Goal: Transaction & Acquisition: Purchase product/service

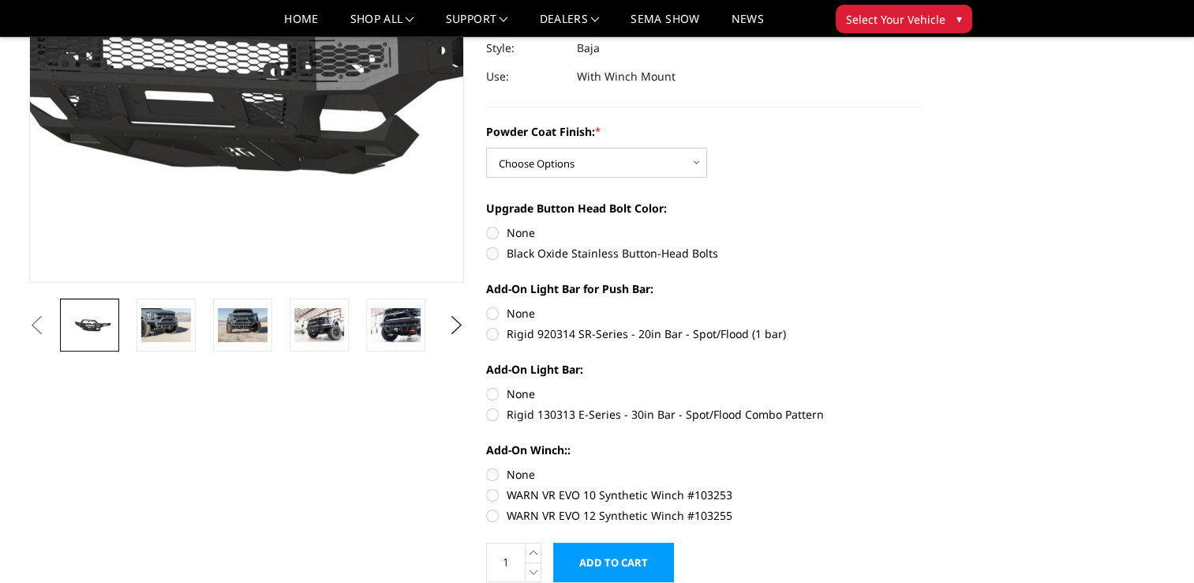
scroll to position [272, 0]
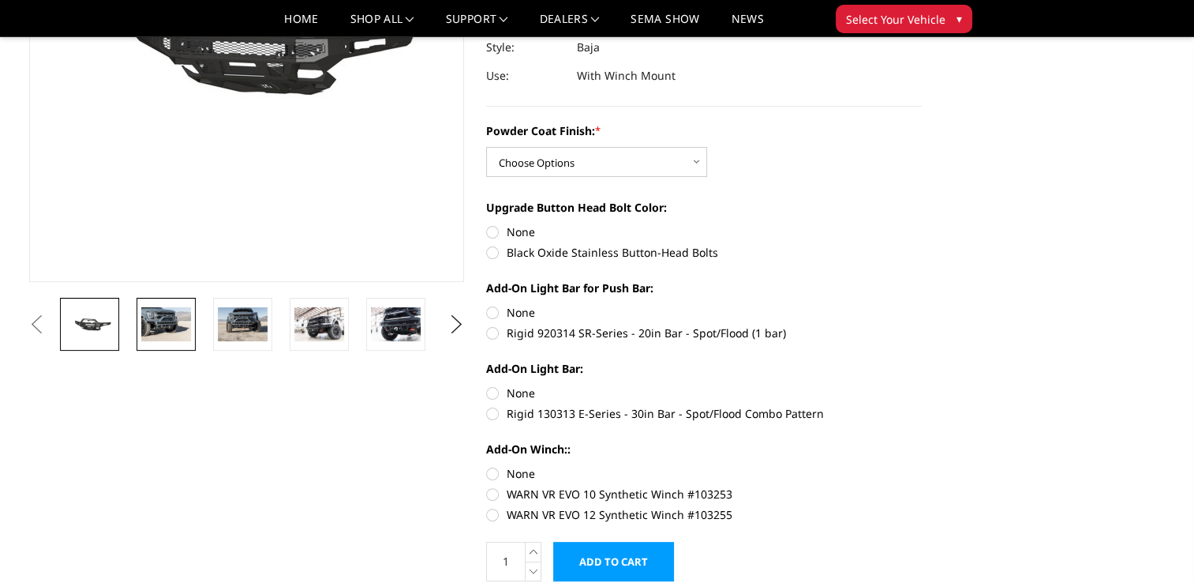
click at [174, 336] on img at bounding box center [166, 323] width 50 height 33
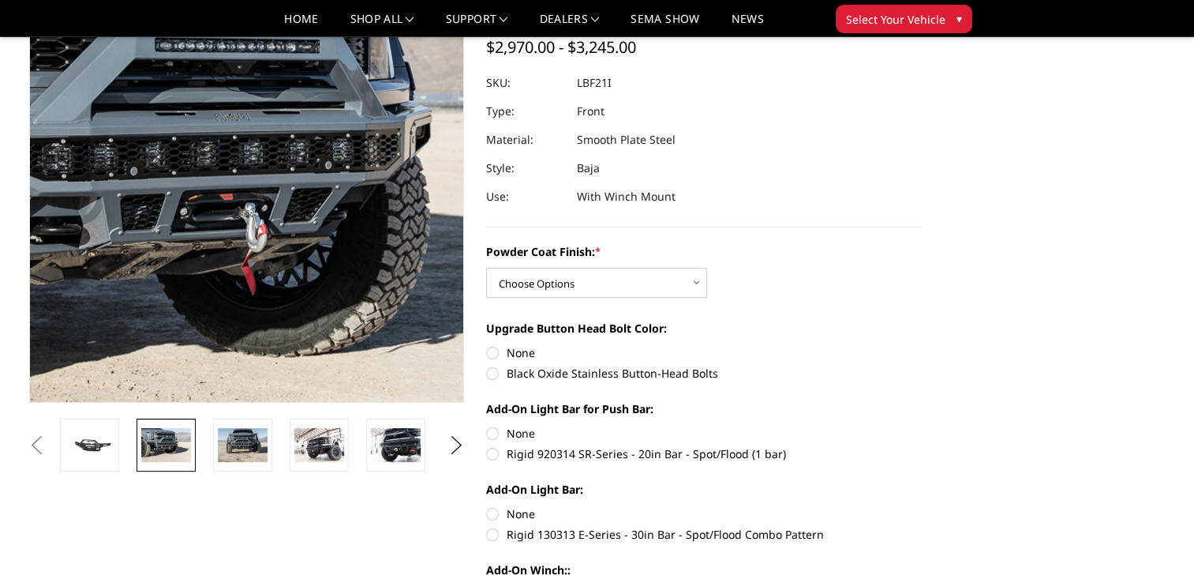
scroll to position [0, 0]
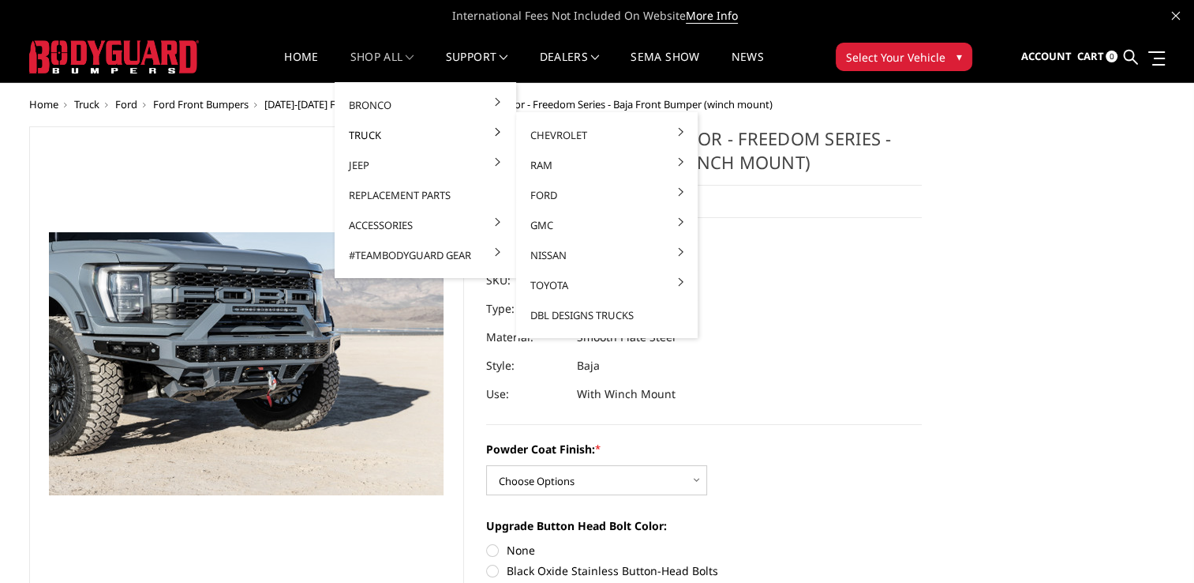
click at [358, 148] on link "Truck" at bounding box center [425, 135] width 169 height 30
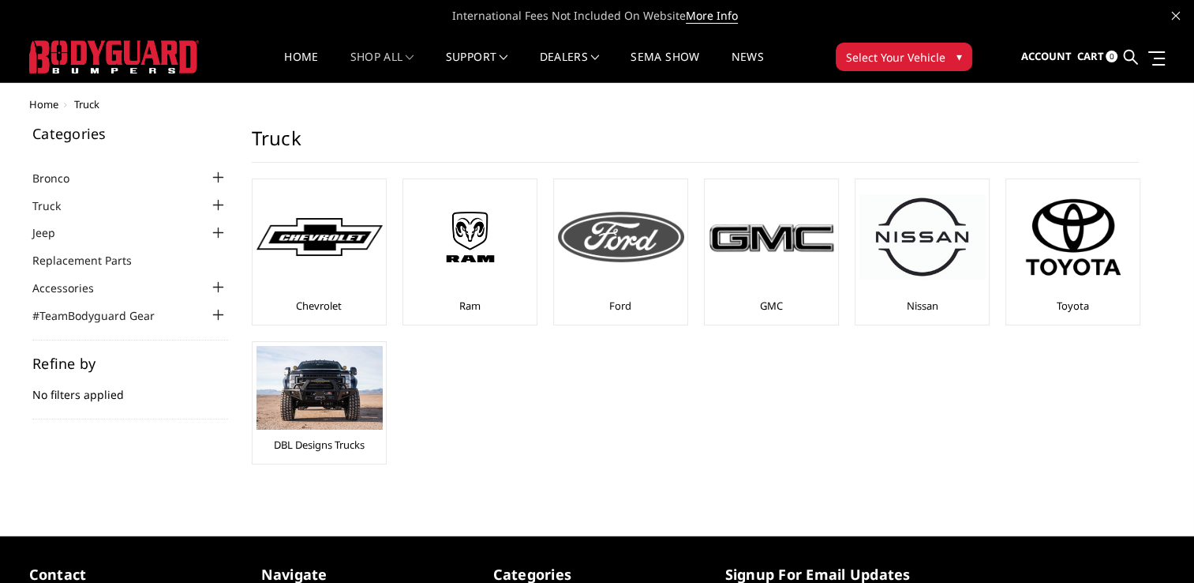
click at [625, 265] on div at bounding box center [621, 236] width 126 height 107
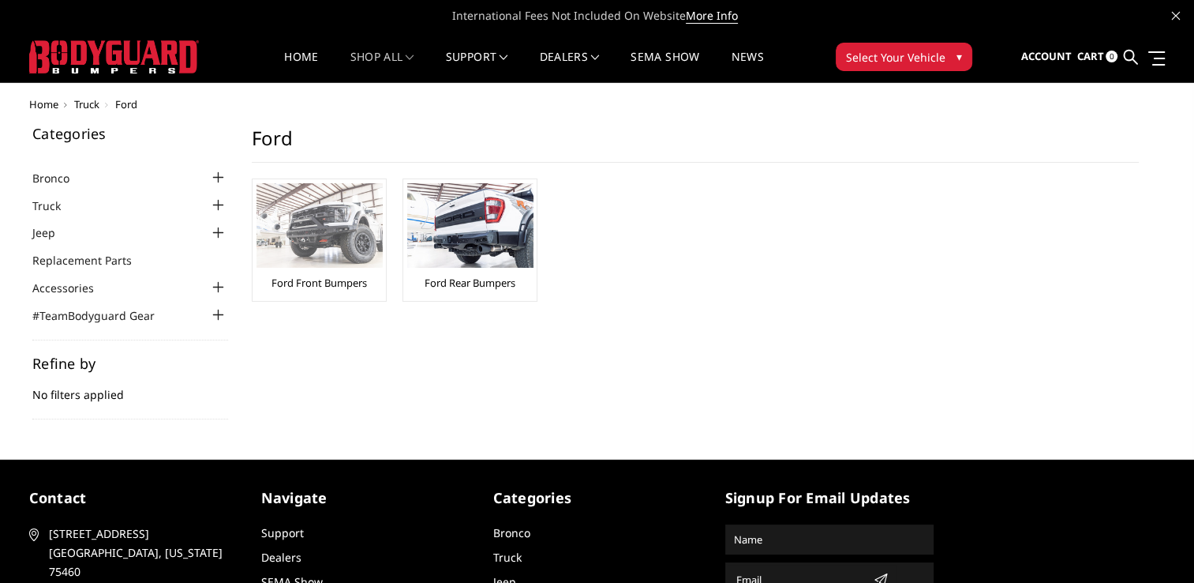
click at [351, 276] on link "Ford Front Bumpers" at bounding box center [320, 283] width 96 height 14
